Goal: Feedback & Contribution: Leave review/rating

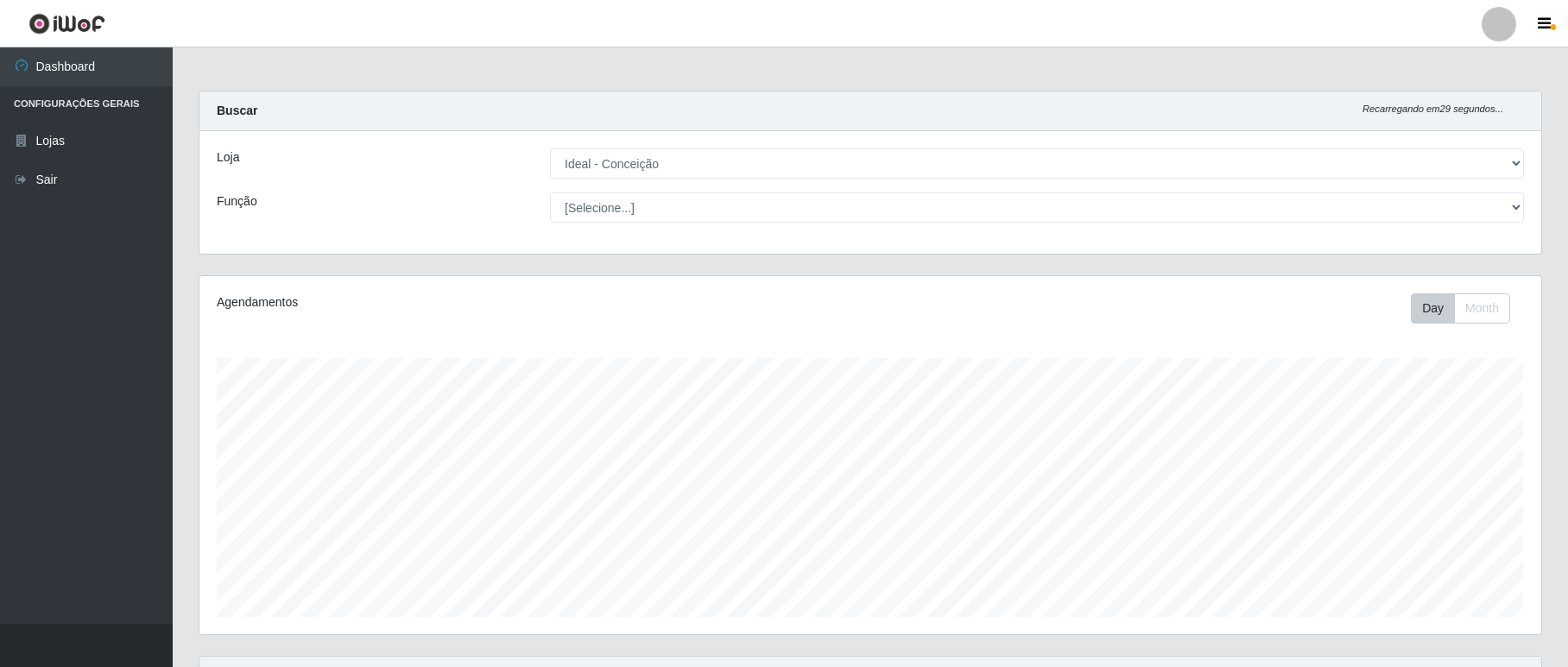
select select "231"
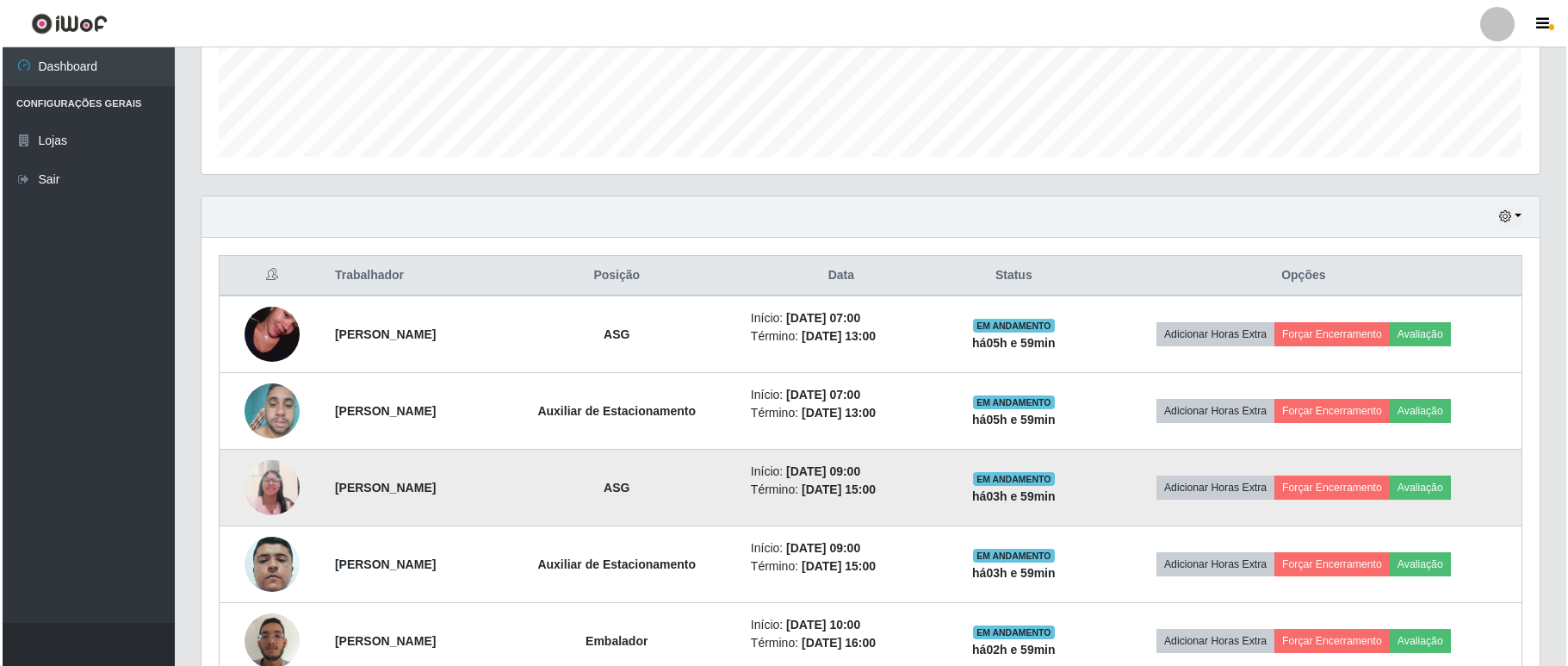
scroll to position [574, 0]
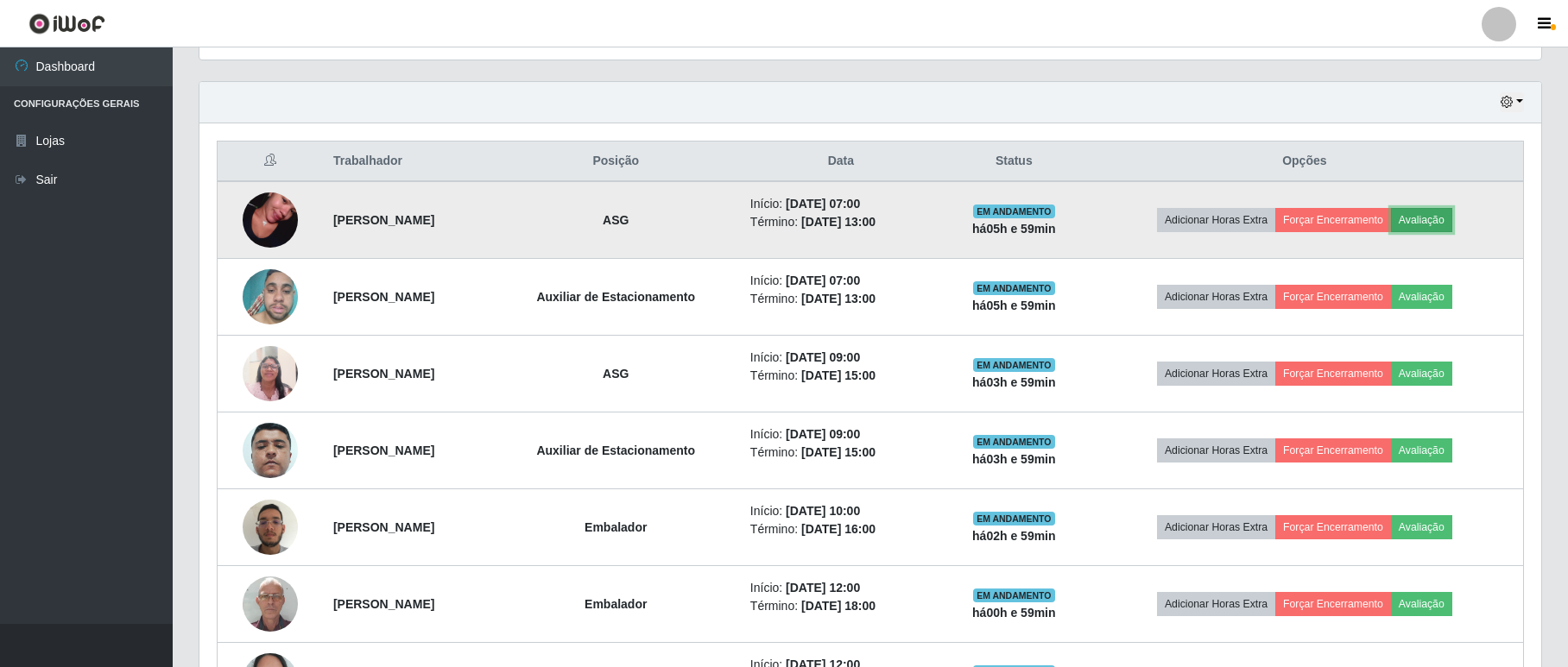
click at [1447, 220] on button "Avaliação" at bounding box center [1422, 219] width 62 height 24
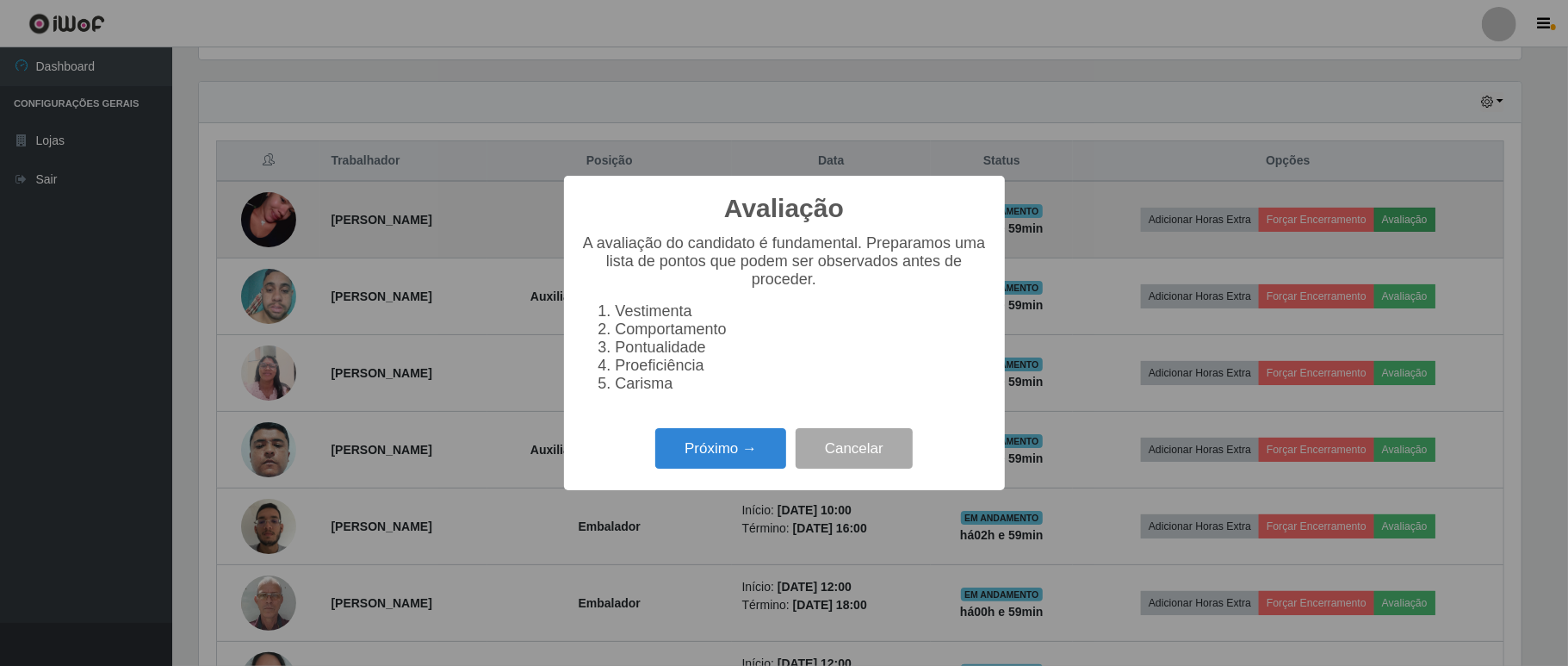
scroll to position [358, 1323]
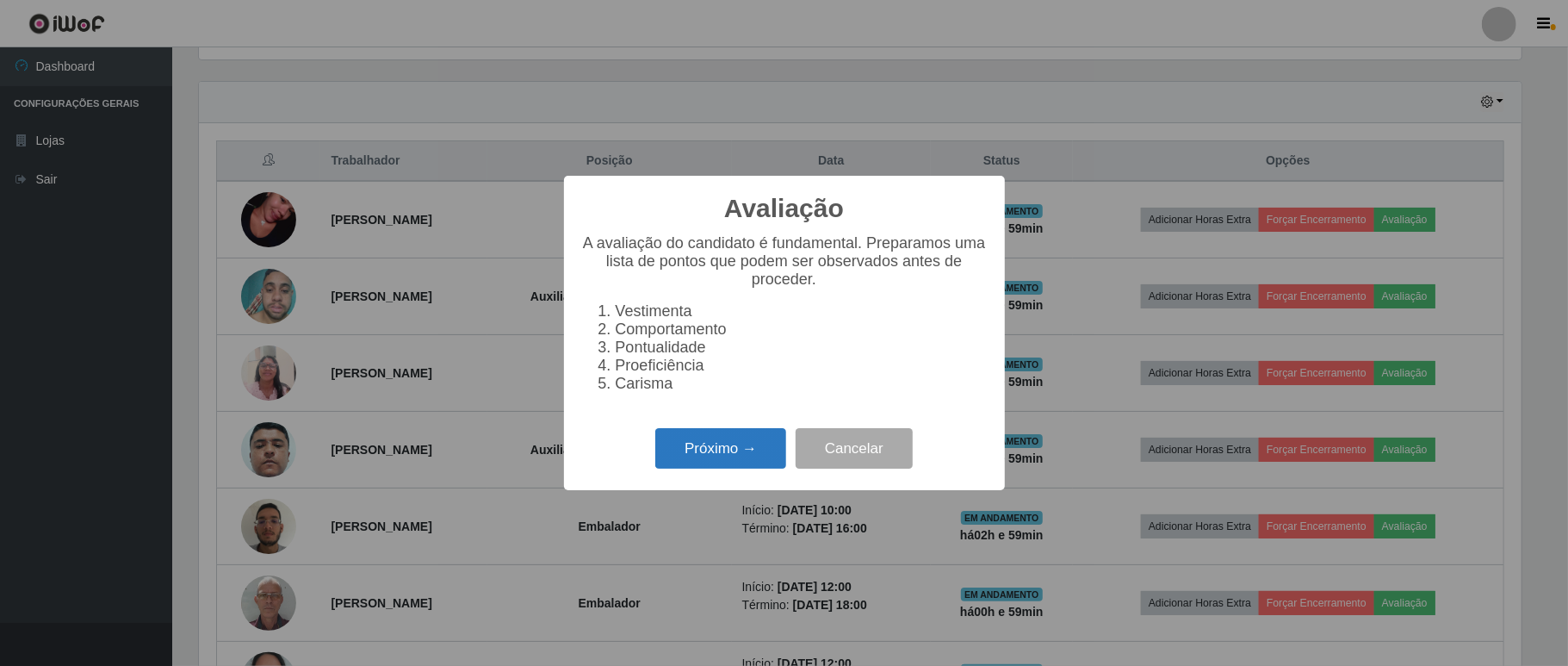
click at [718, 453] on button "Próximo →" at bounding box center [721, 448] width 131 height 40
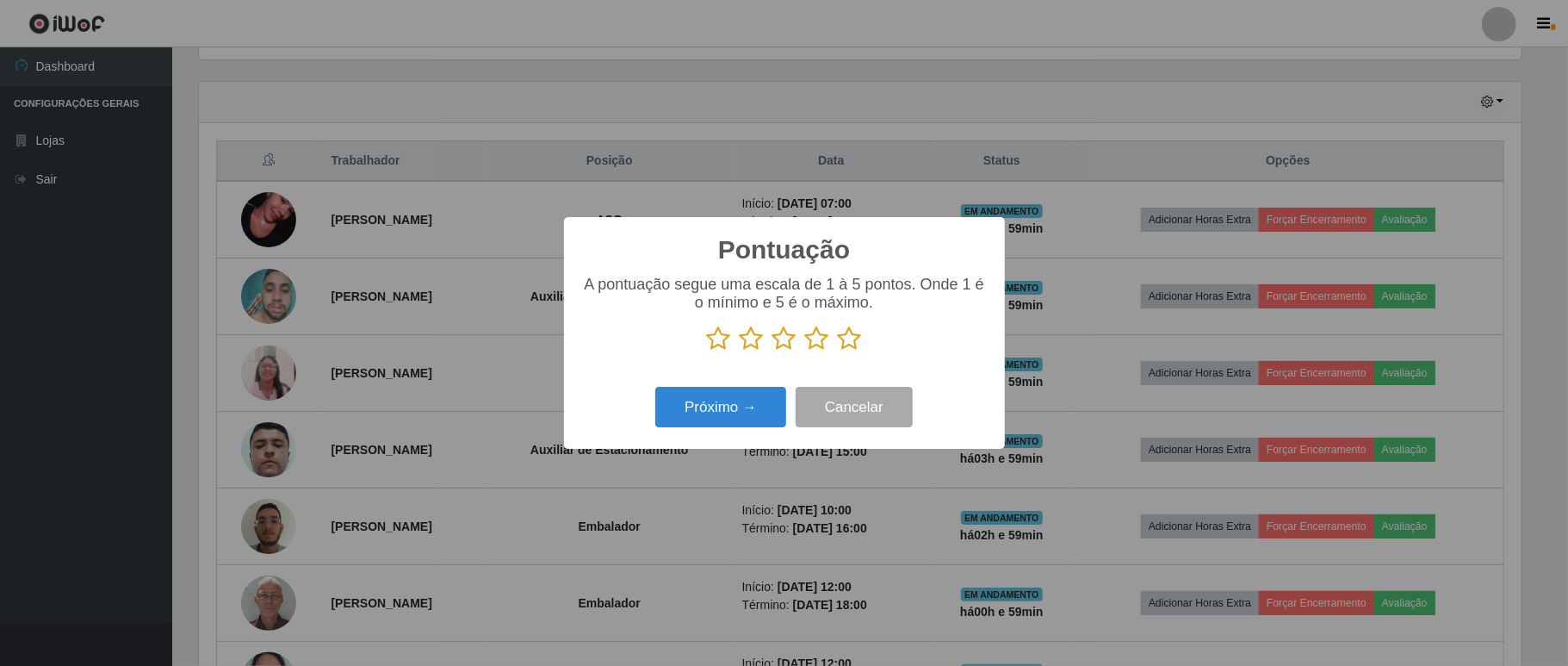
scroll to position [861015, 859822]
drag, startPoint x: 817, startPoint y: 341, endPoint x: 799, endPoint y: 346, distance: 18.7
click at [810, 339] on icon at bounding box center [817, 338] width 24 height 26
click at [805, 352] on input "radio" at bounding box center [805, 352] width 0 height 0
click at [728, 404] on button "Próximo →" at bounding box center [721, 407] width 131 height 40
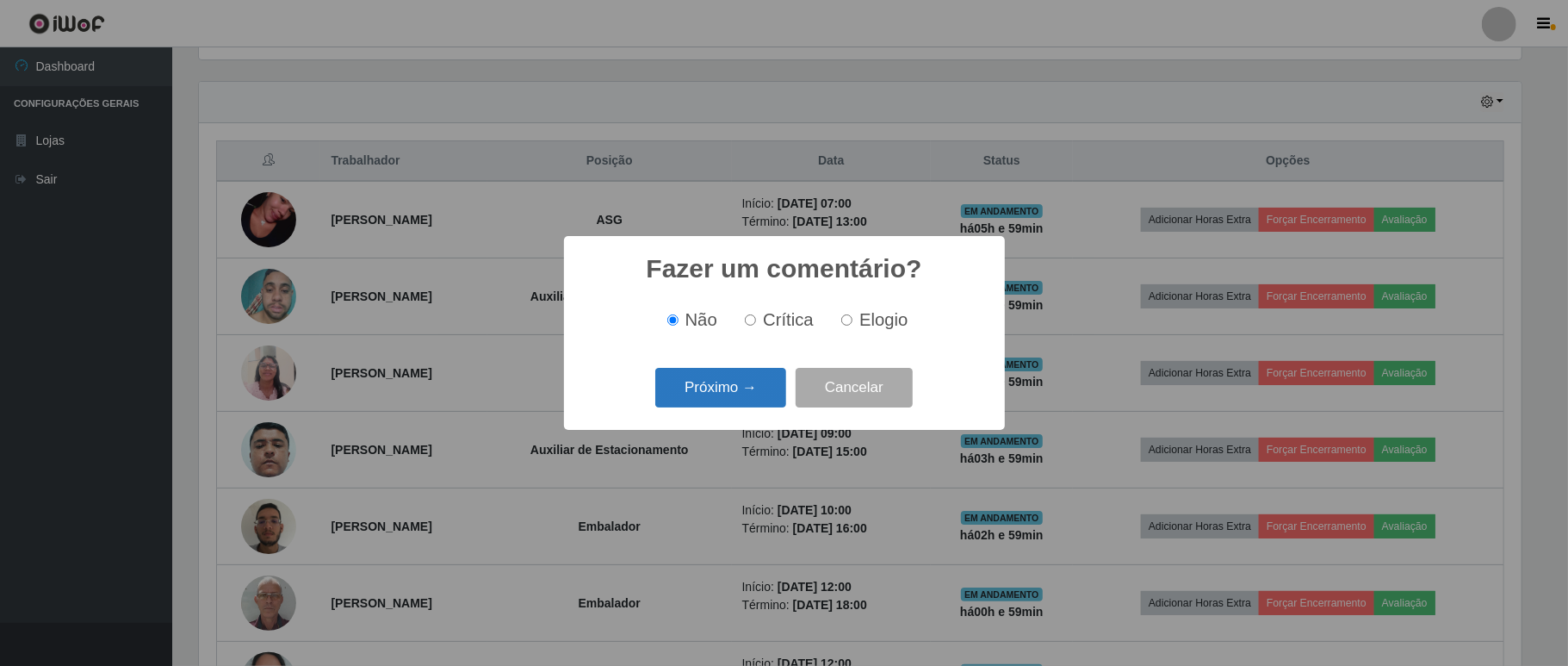
click at [742, 386] on button "Próximo →" at bounding box center [721, 388] width 131 height 40
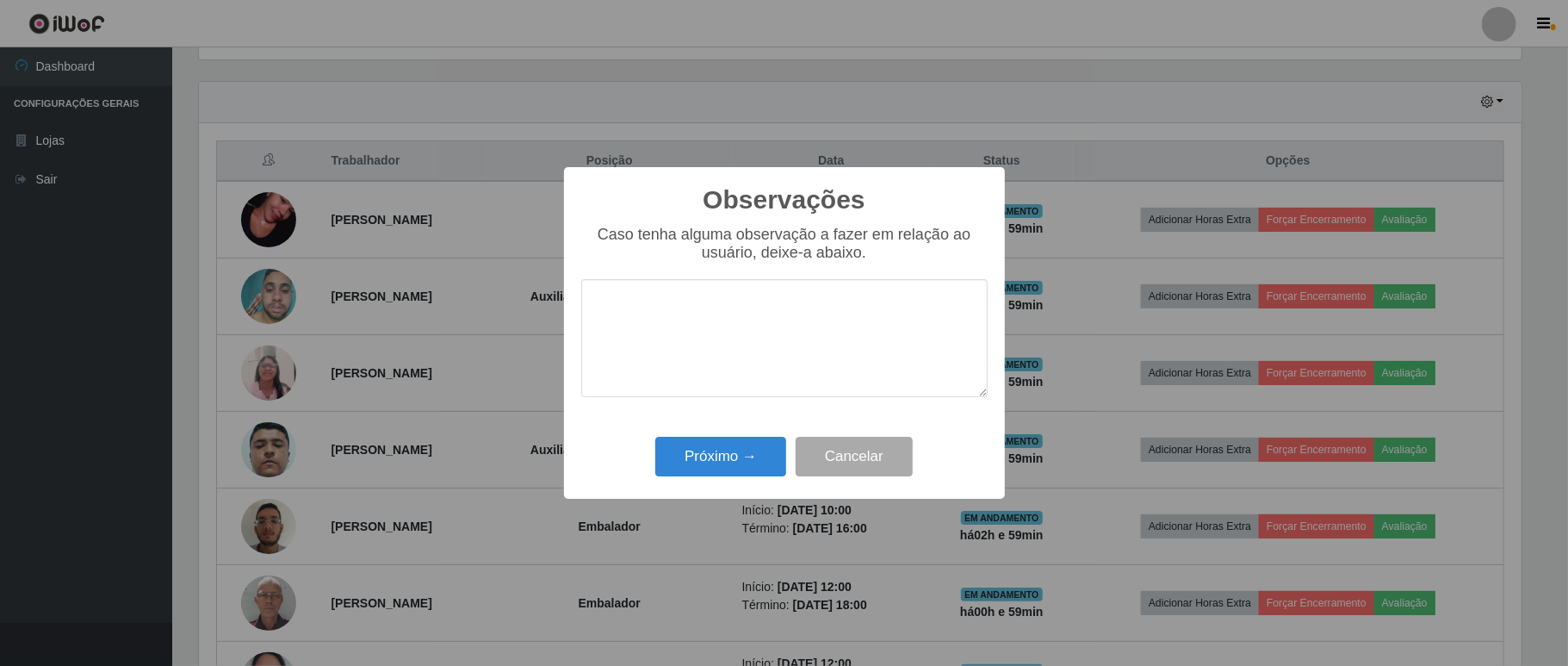
click at [744, 357] on textarea at bounding box center [784, 337] width 406 height 118
type textarea "bom trabalho"
click at [727, 453] on button "Próximo →" at bounding box center [721, 456] width 131 height 40
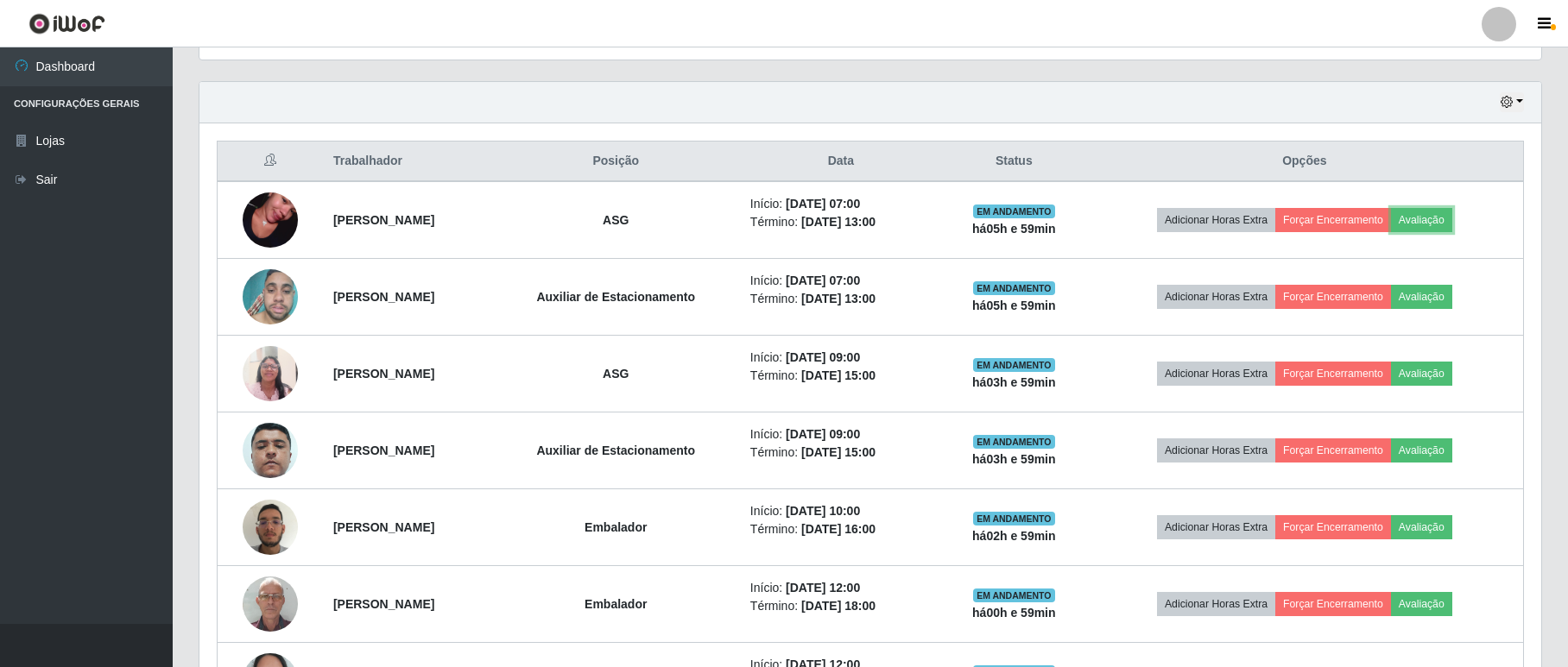
scroll to position [359, 1341]
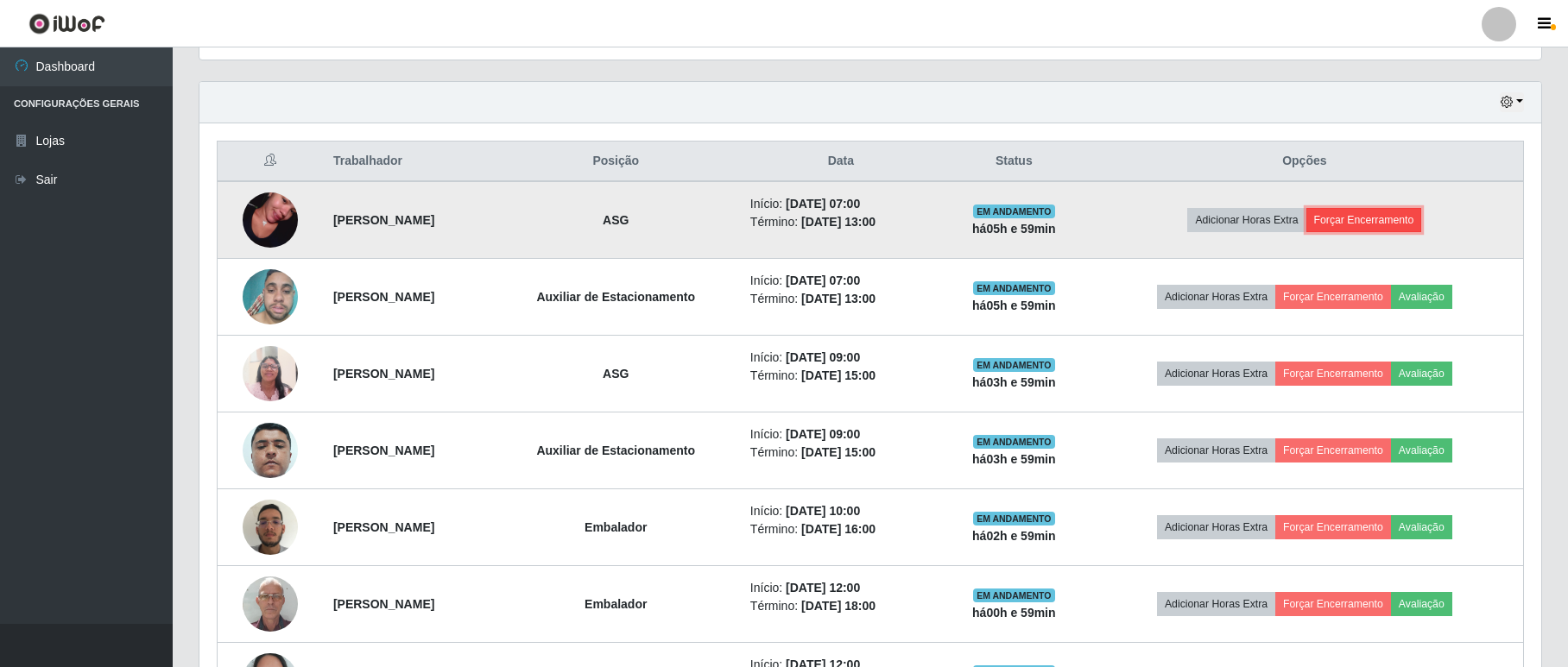
click at [1372, 219] on button "Forçar Encerramento" at bounding box center [1364, 219] width 116 height 24
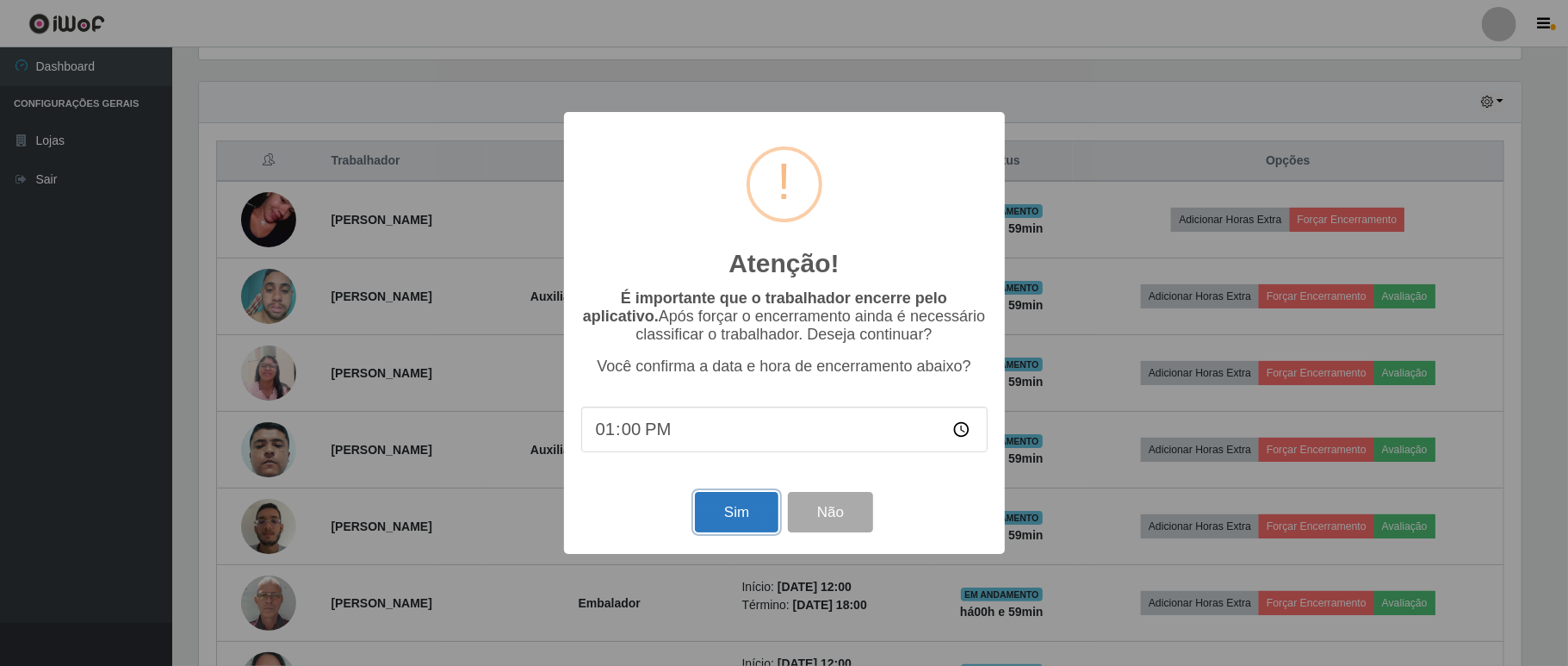
click at [742, 514] on button "Sim" at bounding box center [736, 512] width 84 height 40
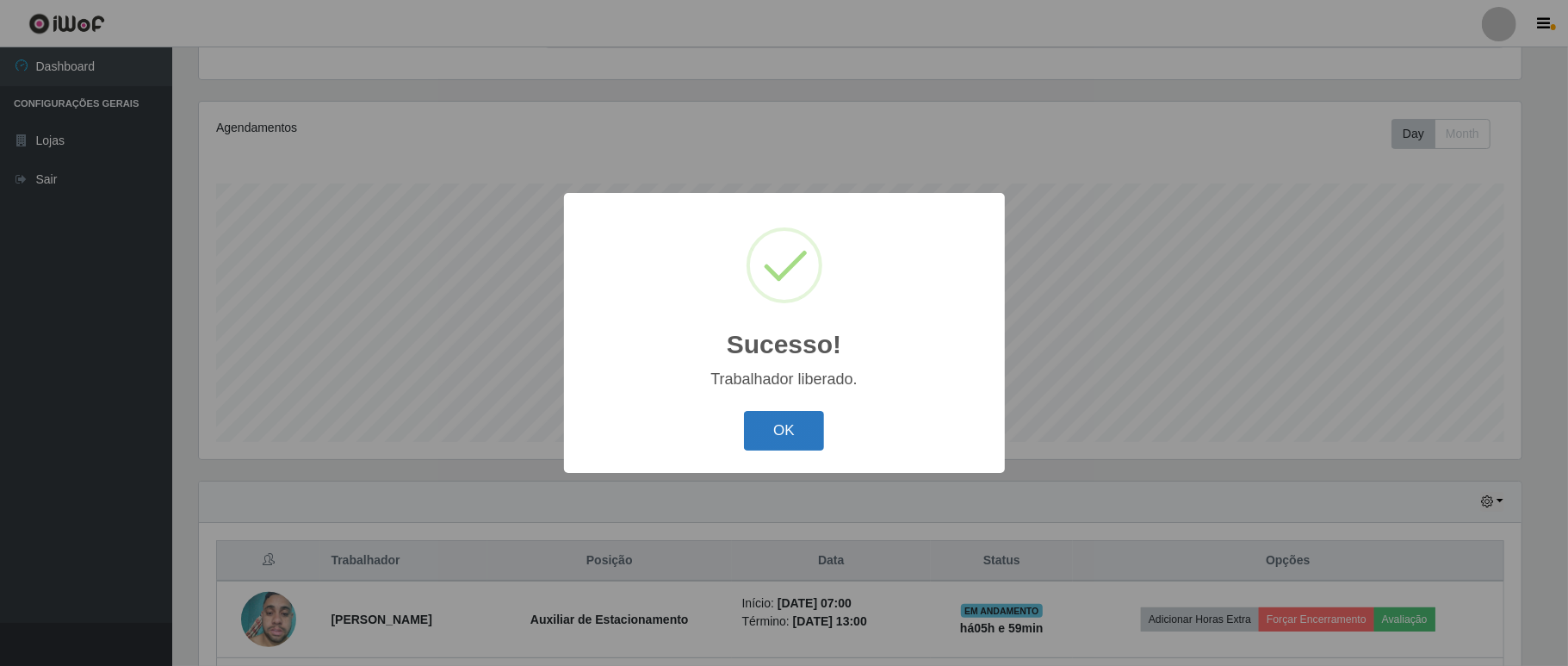
click at [780, 431] on button "OK" at bounding box center [783, 432] width 80 height 40
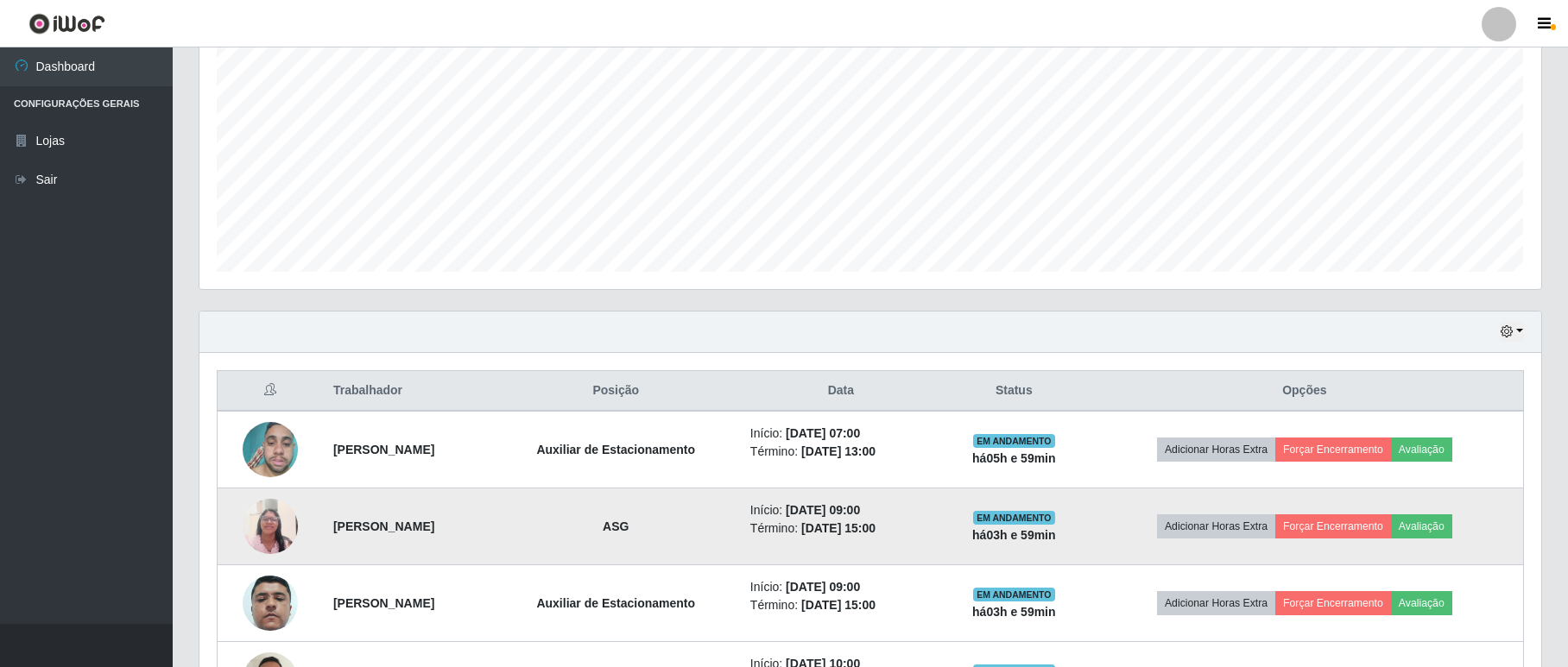
scroll to position [0, 0]
